Goal: Task Accomplishment & Management: Manage account settings

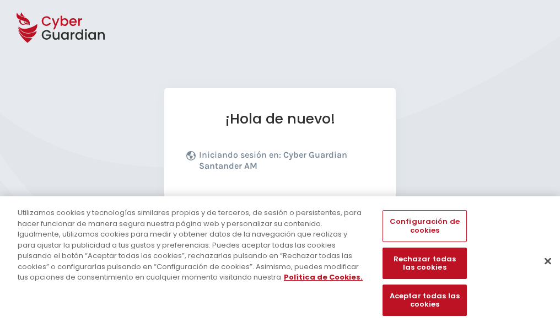
scroll to position [135, 0]
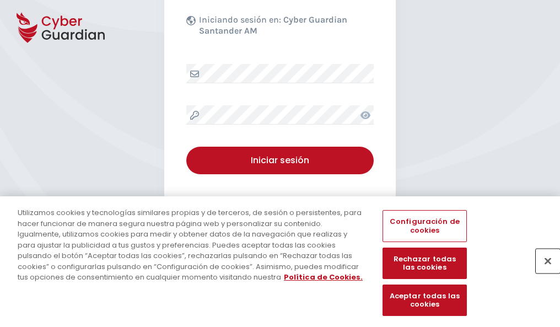
click at [542, 272] on button "Cerrar" at bounding box center [548, 261] width 24 height 24
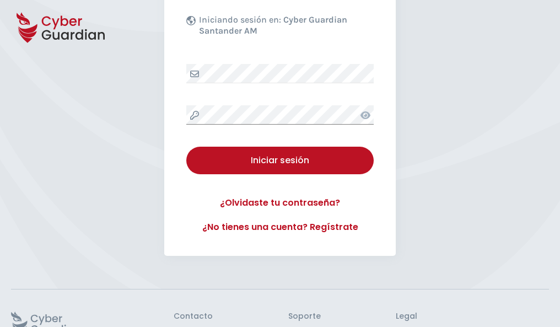
scroll to position [214, 0]
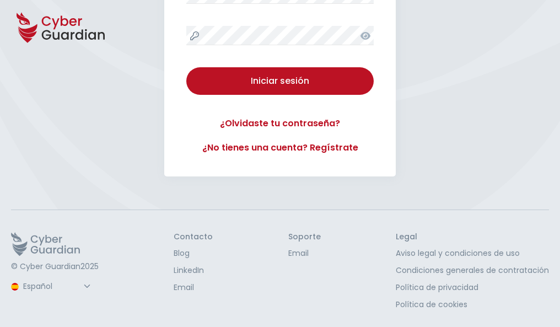
click at [186, 67] on button "Iniciar sesión" at bounding box center [279, 81] width 187 height 28
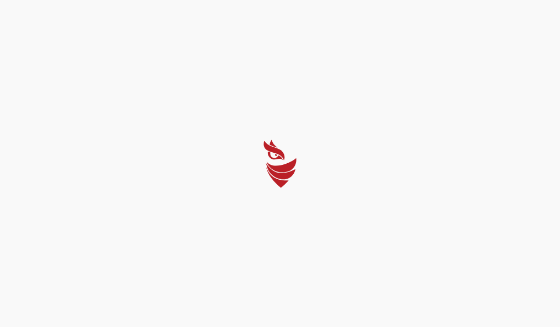
select select "Português (BR)"
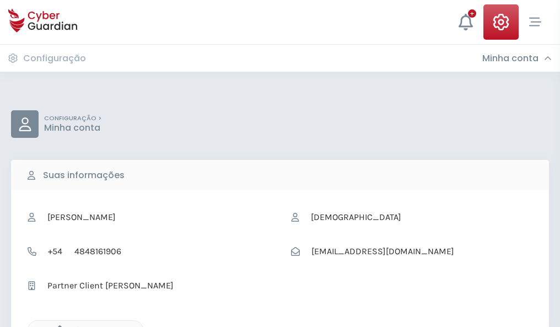
click at [57, 326] on icon "button" at bounding box center [56, 329] width 9 height 9
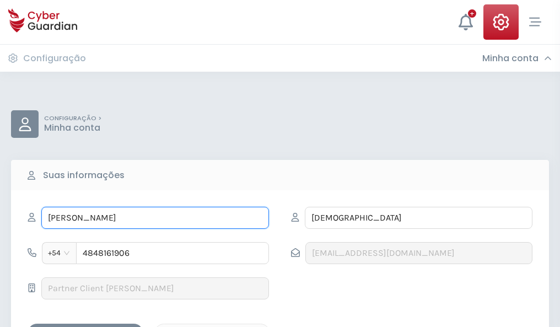
click at [155, 218] on input "VIDAL" at bounding box center [155, 218] width 228 height 22
type input "V"
type input "Natanael"
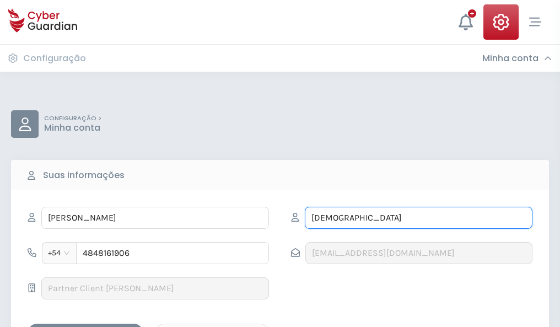
click at [418, 218] on input "IGLESIAS" at bounding box center [419, 218] width 228 height 22
type input "I"
type input "Tomas"
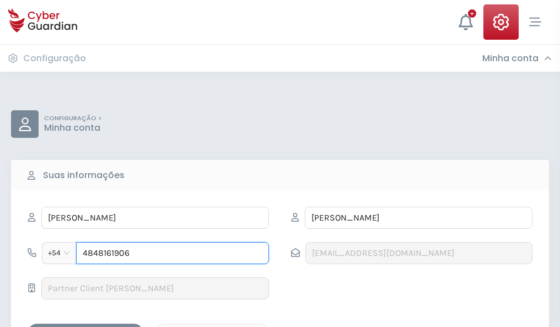
click at [173, 253] on input "4848161906" at bounding box center [172, 253] width 193 height 22
type input "4"
type input "4924482792"
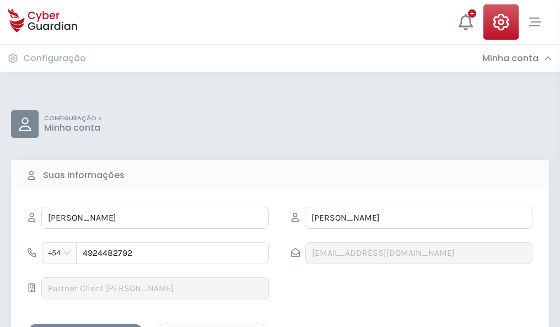
click at [85, 326] on div "Salvar alterações" at bounding box center [85, 333] width 99 height 14
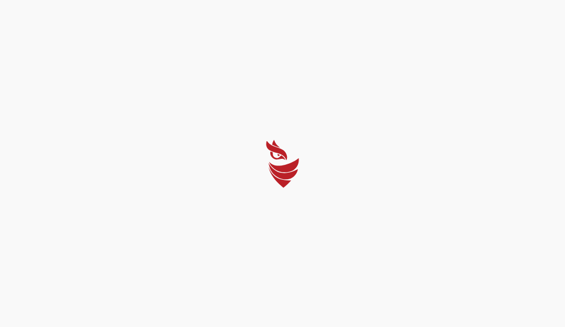
select select "Português (BR)"
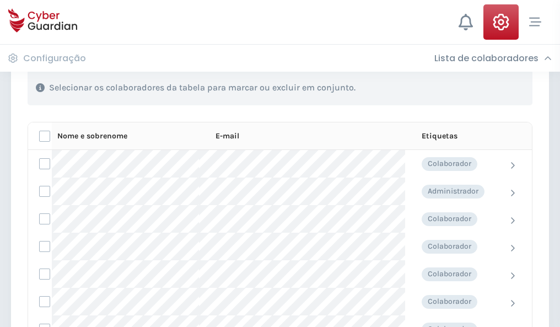
scroll to position [472, 0]
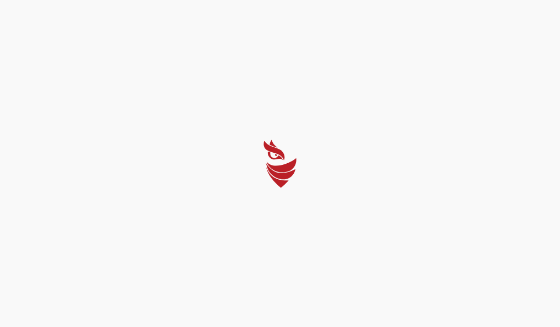
select select "Português (BR)"
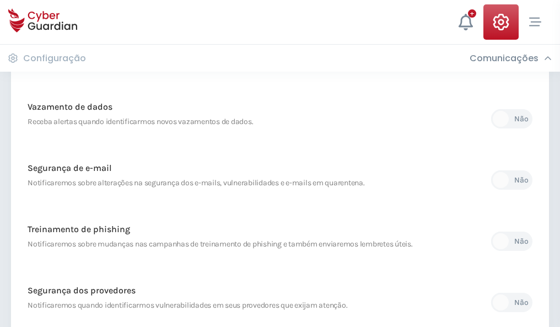
scroll to position [581, 0]
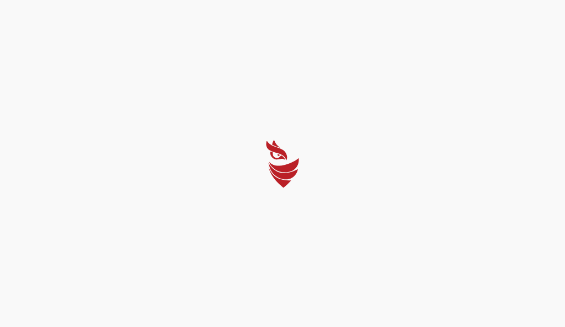
select select "Português (BR)"
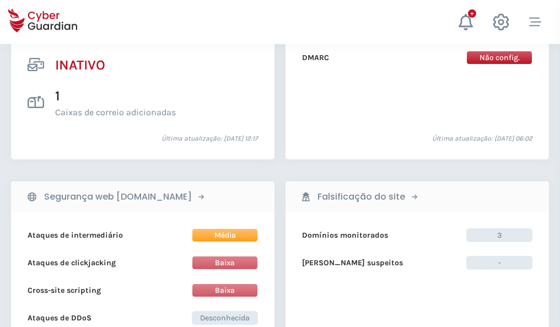
scroll to position [1093, 0]
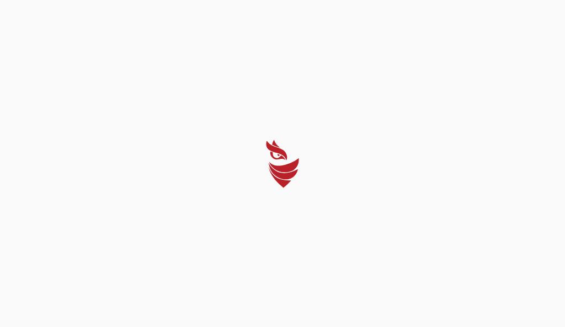
select select "Português (BR)"
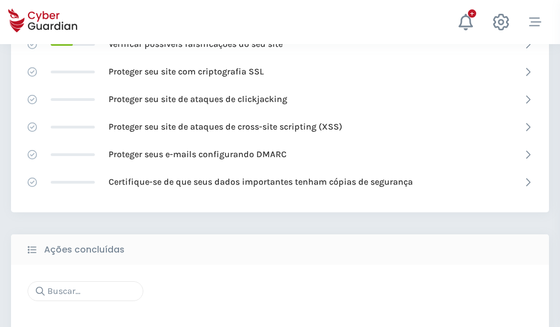
scroll to position [734, 0]
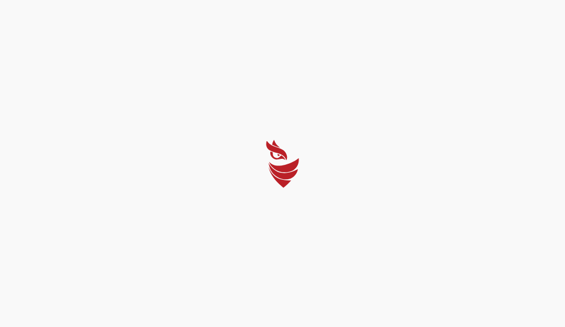
select select "Português (BR)"
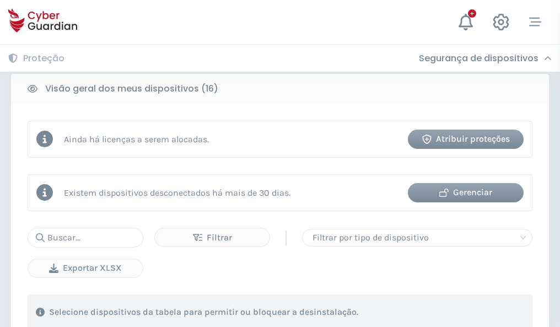
scroll to position [1028, 0]
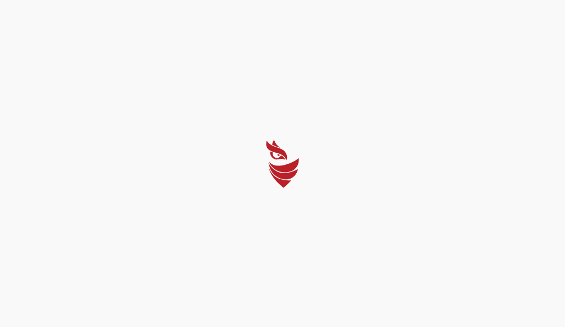
select select "Português (BR)"
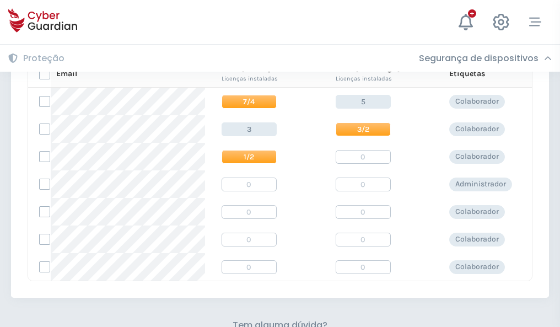
scroll to position [473, 0]
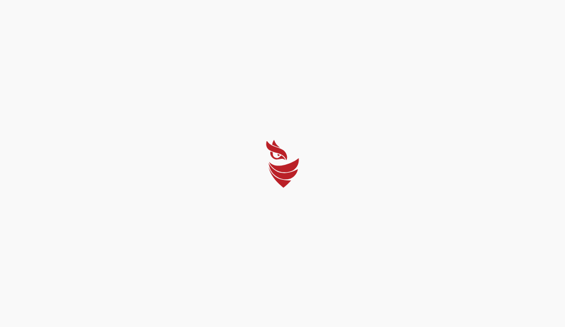
select select "Português (BR)"
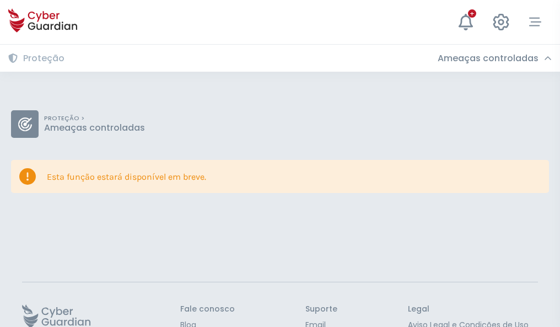
scroll to position [72, 0]
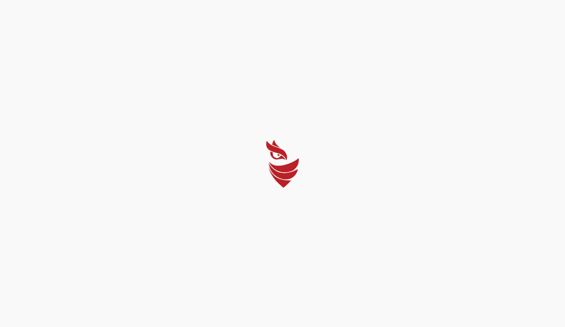
select select "Português (BR)"
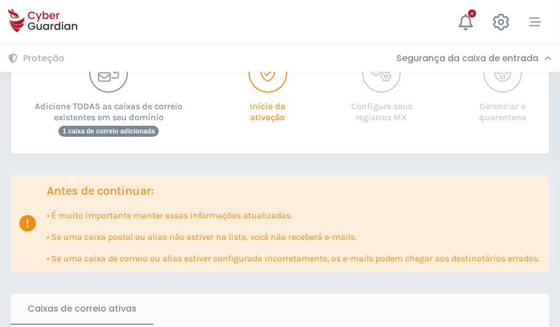
scroll to position [673, 0]
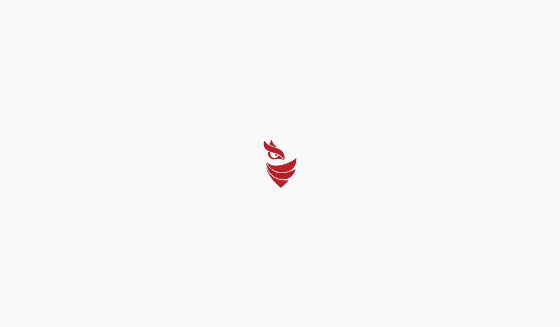
select select "Português (BR)"
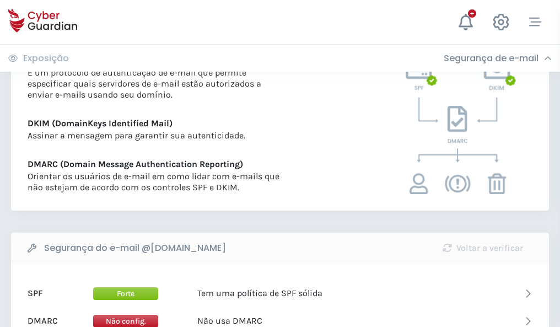
scroll to position [595, 0]
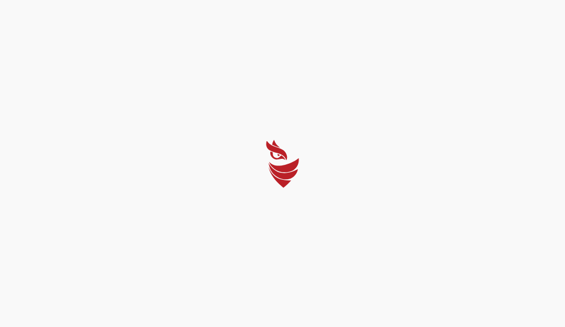
select select "Português (BR)"
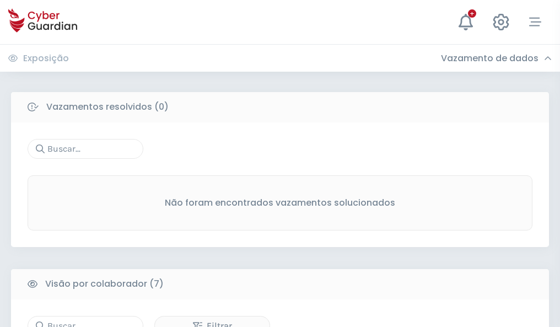
scroll to position [912, 0]
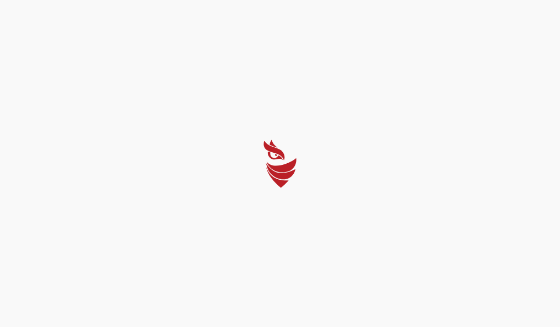
select select "Português (BR)"
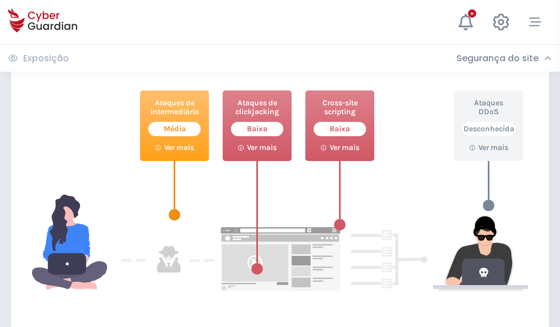
scroll to position [600, 0]
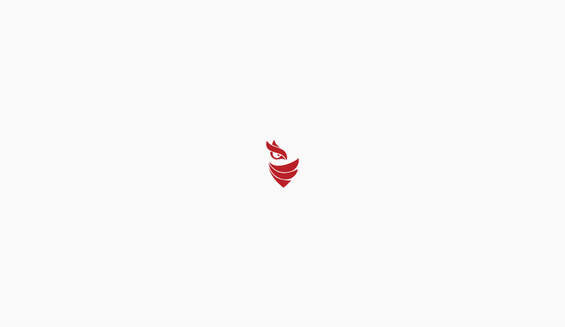
select select "Português (BR)"
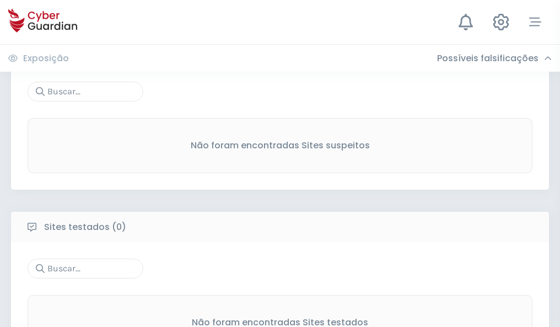
scroll to position [577, 0]
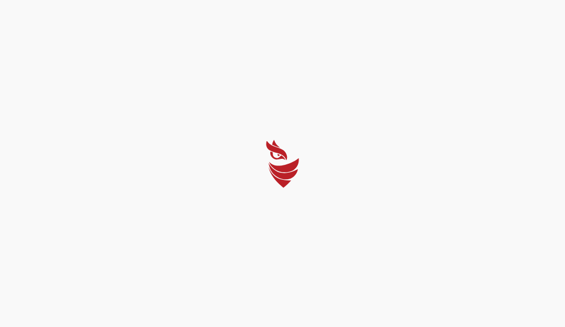
select select "Português (BR)"
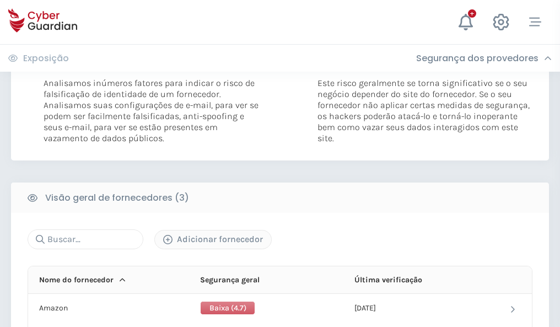
scroll to position [617, 0]
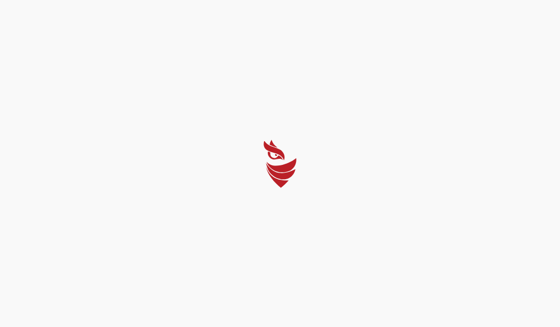
select select "Português (BR)"
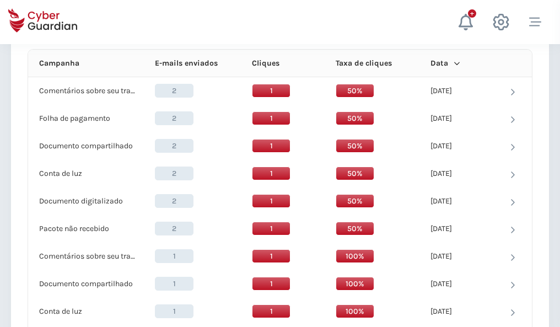
scroll to position [988, 0]
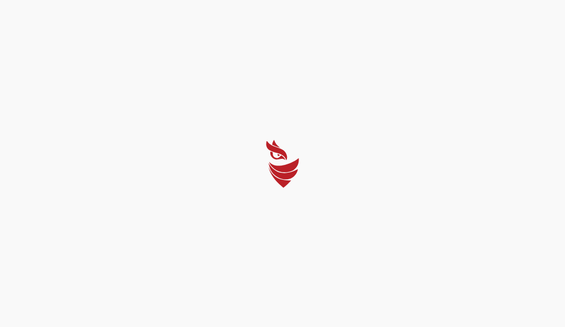
select select "Português (BR)"
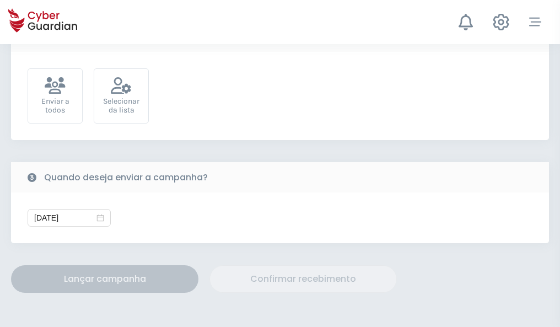
scroll to position [404, 0]
